Goal: Find specific page/section: Find specific page/section

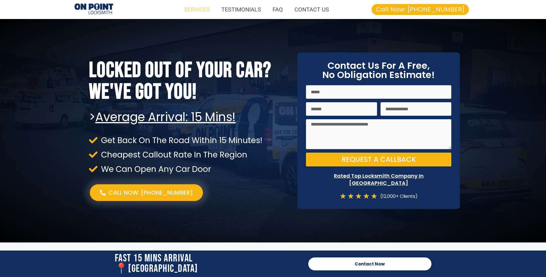
click at [195, 11] on link "SERVICES" at bounding box center [197, 9] width 37 height 13
click at [197, 9] on link "SERVICES" at bounding box center [197, 9] width 37 height 13
click at [195, 8] on link "SERVICES" at bounding box center [197, 9] width 37 height 13
click at [314, 9] on link "CONTACT US" at bounding box center [312, 9] width 46 height 13
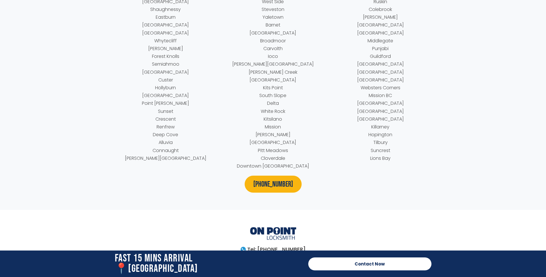
scroll to position [2752, 0]
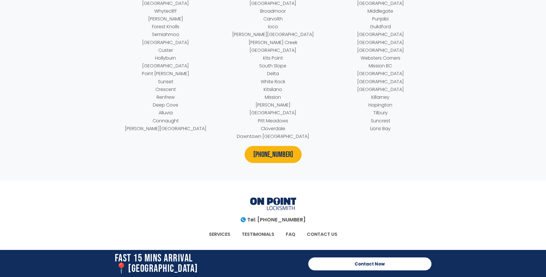
click at [227, 228] on link "SERVICES" at bounding box center [219, 234] width 33 height 13
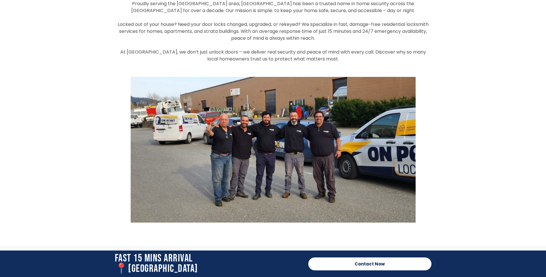
scroll to position [1383, 0]
